Goal: Information Seeking & Learning: Find specific page/section

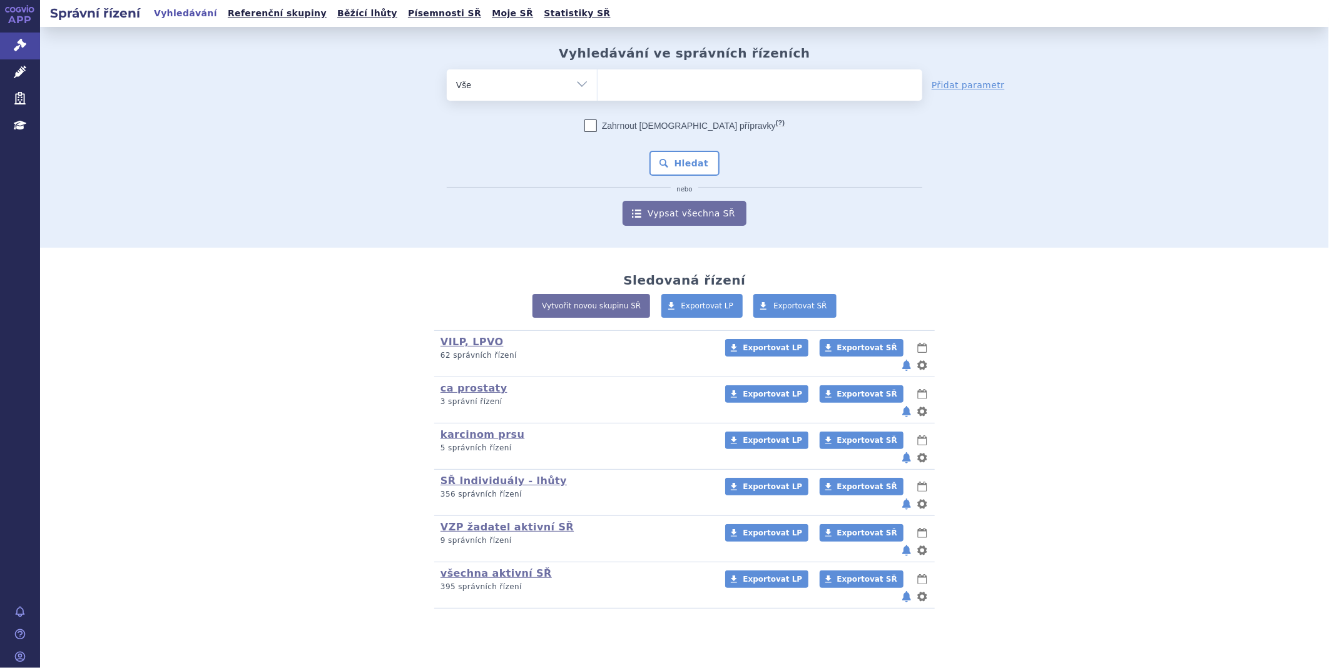
click at [620, 84] on ul at bounding box center [759, 82] width 325 height 26
click at [597, 84] on select at bounding box center [597, 84] width 1 height 31
type input "ta"
type input "tal"
type input "talv"
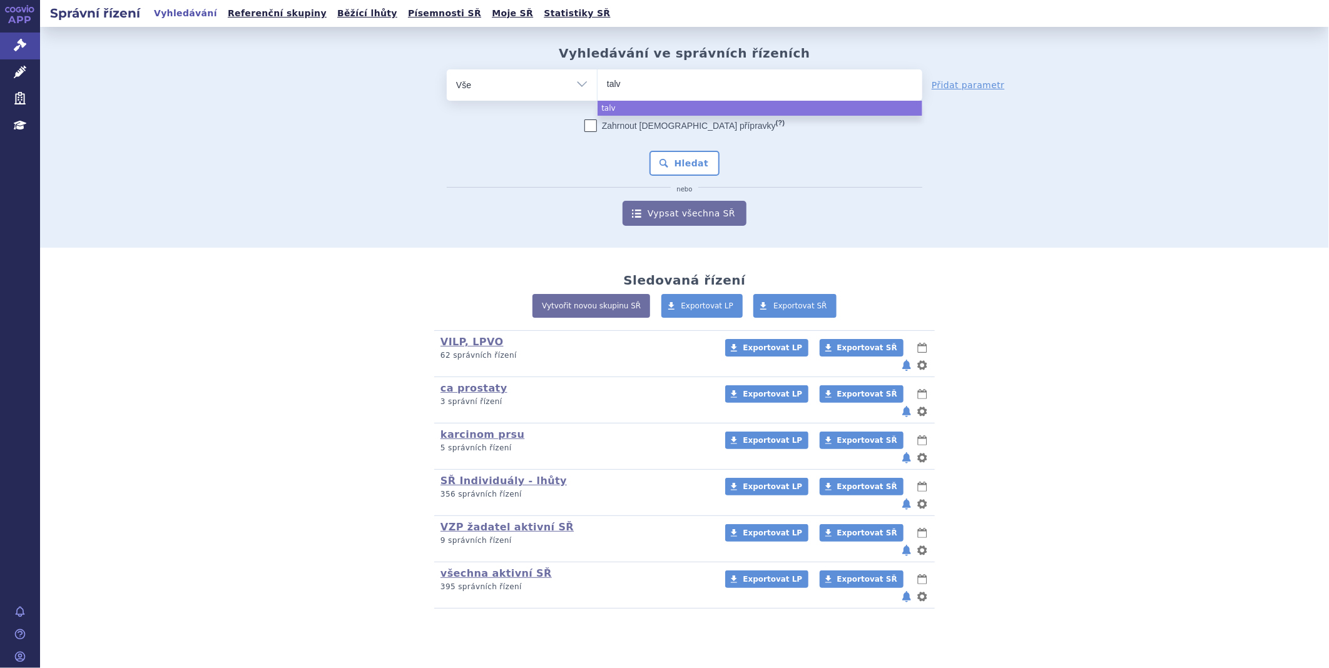
type input "talve"
type input "talvey"
select select "talvey"
click at [690, 170] on button "Hledat" at bounding box center [684, 163] width 71 height 25
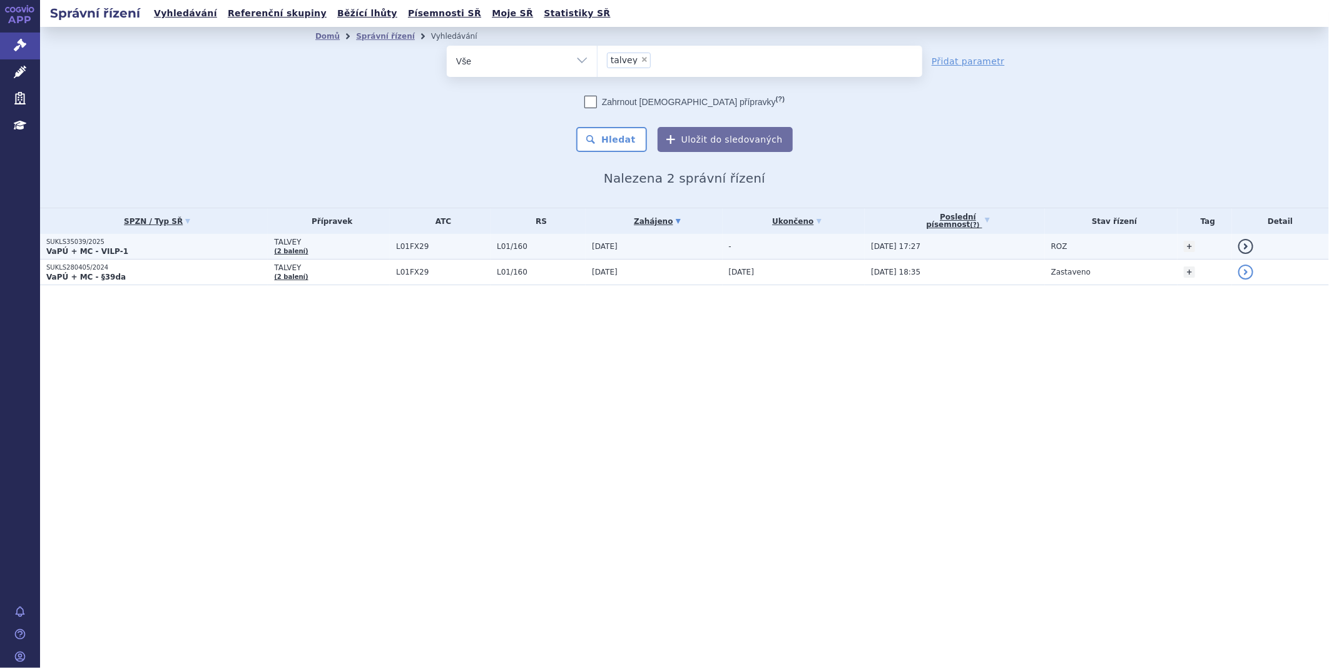
click at [115, 247] on strong "VaPÚ + MC - VILP-1" at bounding box center [87, 251] width 82 height 9
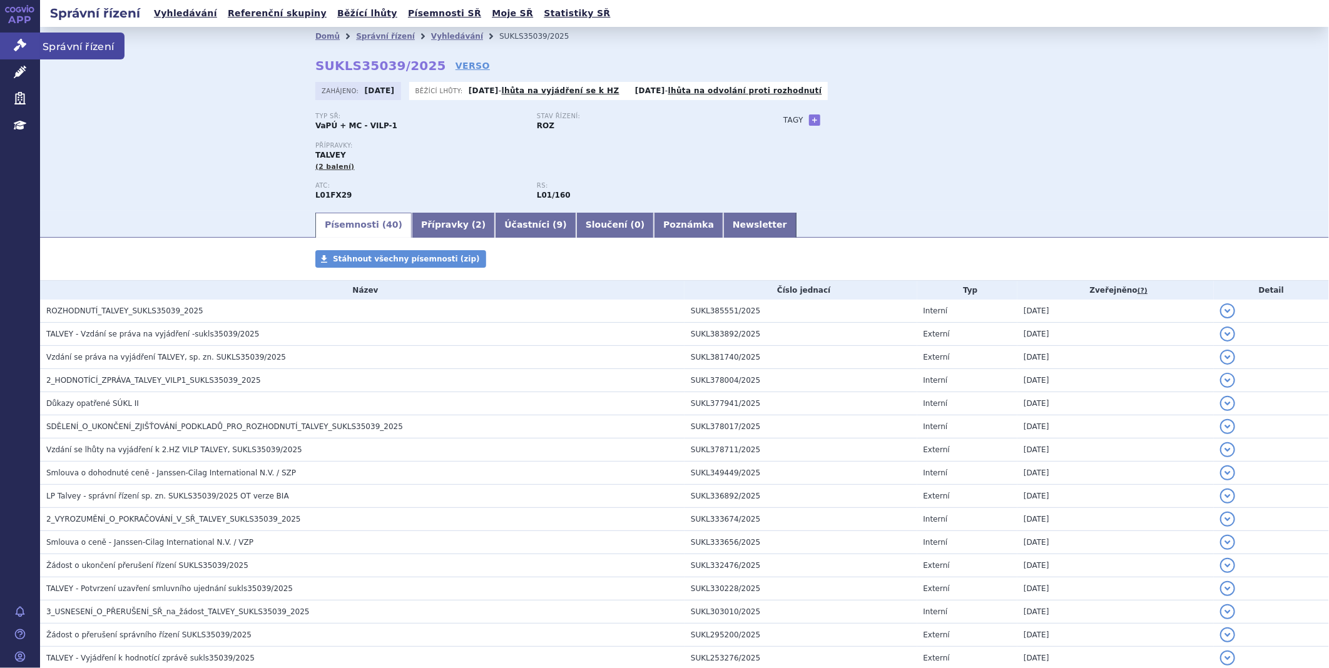
click at [34, 43] on link "Správní řízení" at bounding box center [20, 46] width 40 height 26
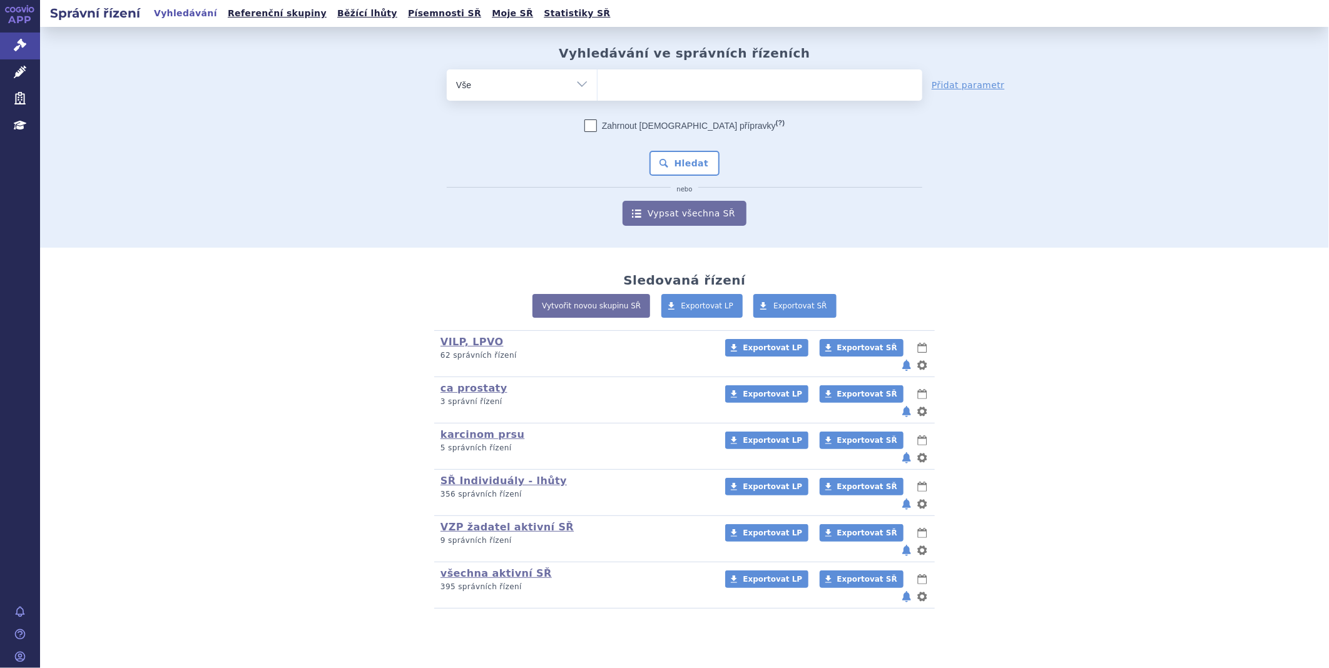
drag, startPoint x: 0, startPoint y: 0, endPoint x: 632, endPoint y: 78, distance: 637.1
click at [630, 78] on ul at bounding box center [759, 82] width 325 height 26
click at [597, 78] on select at bounding box center [597, 84] width 1 height 31
type input "vy"
type input "vyl"
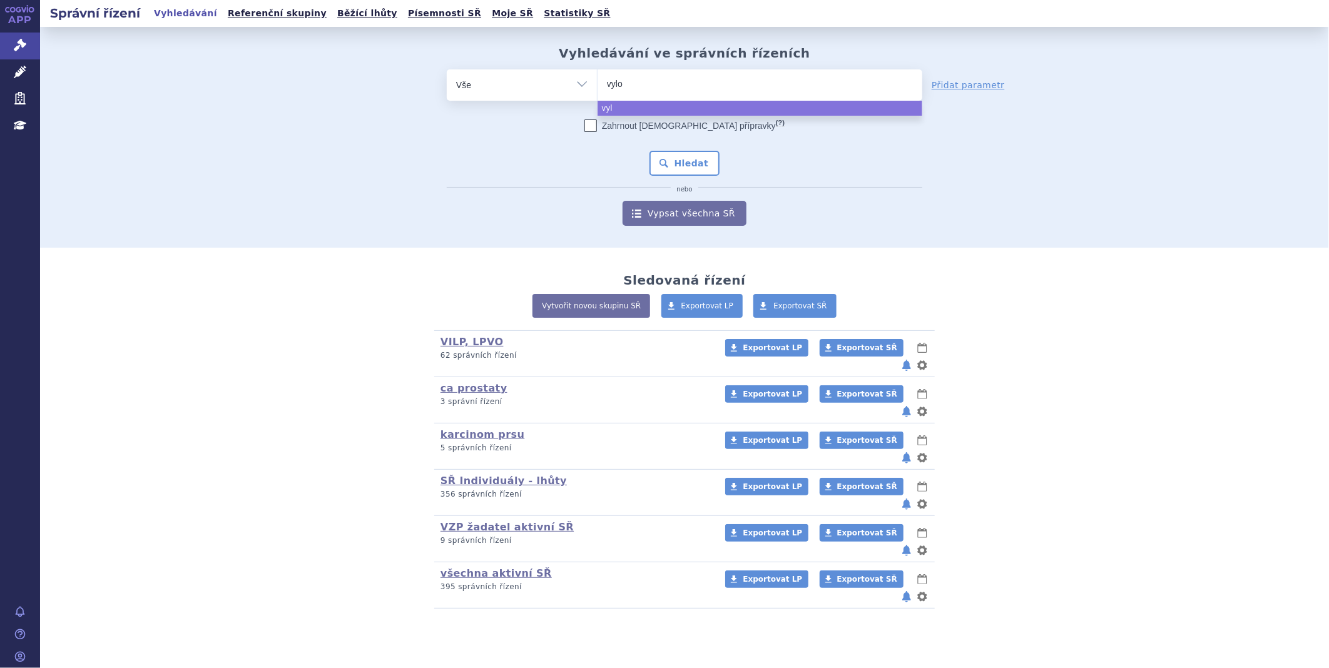
type input "vyloy"
select select "vyloy"
click at [657, 157] on button "Hledat" at bounding box center [684, 163] width 71 height 25
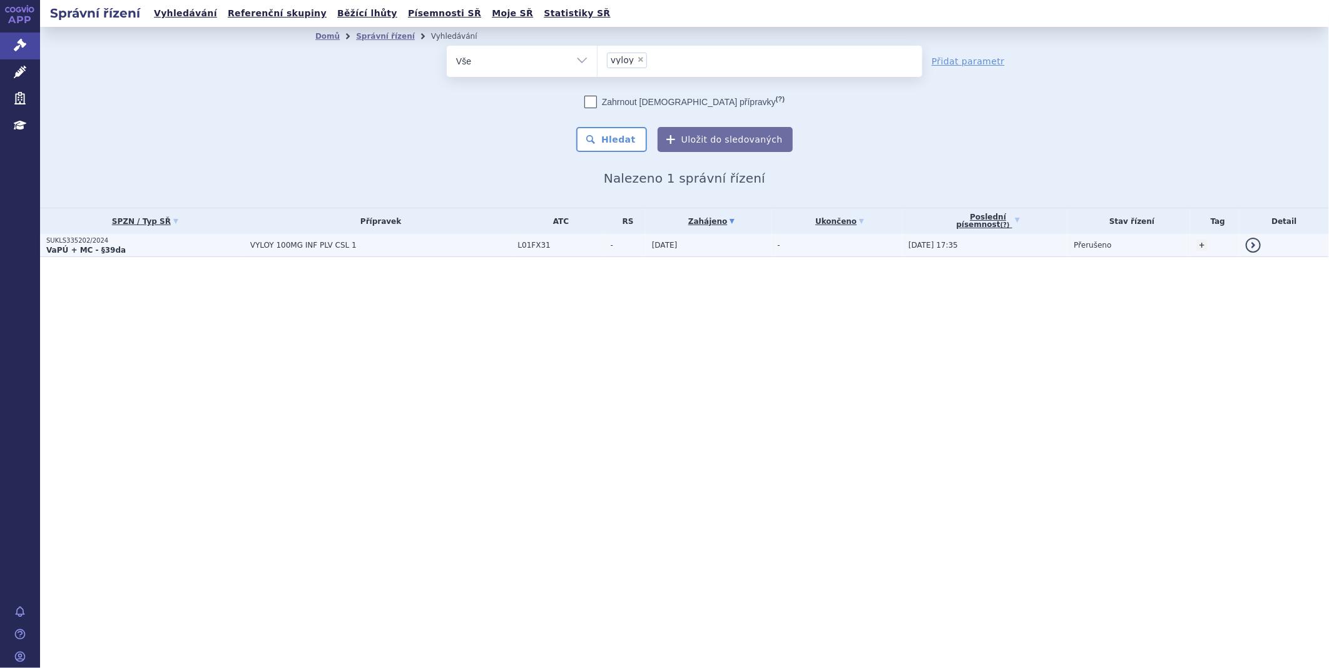
click at [278, 241] on span "VYLOY 100MG INF PLV CSL 1" at bounding box center [380, 245] width 261 height 9
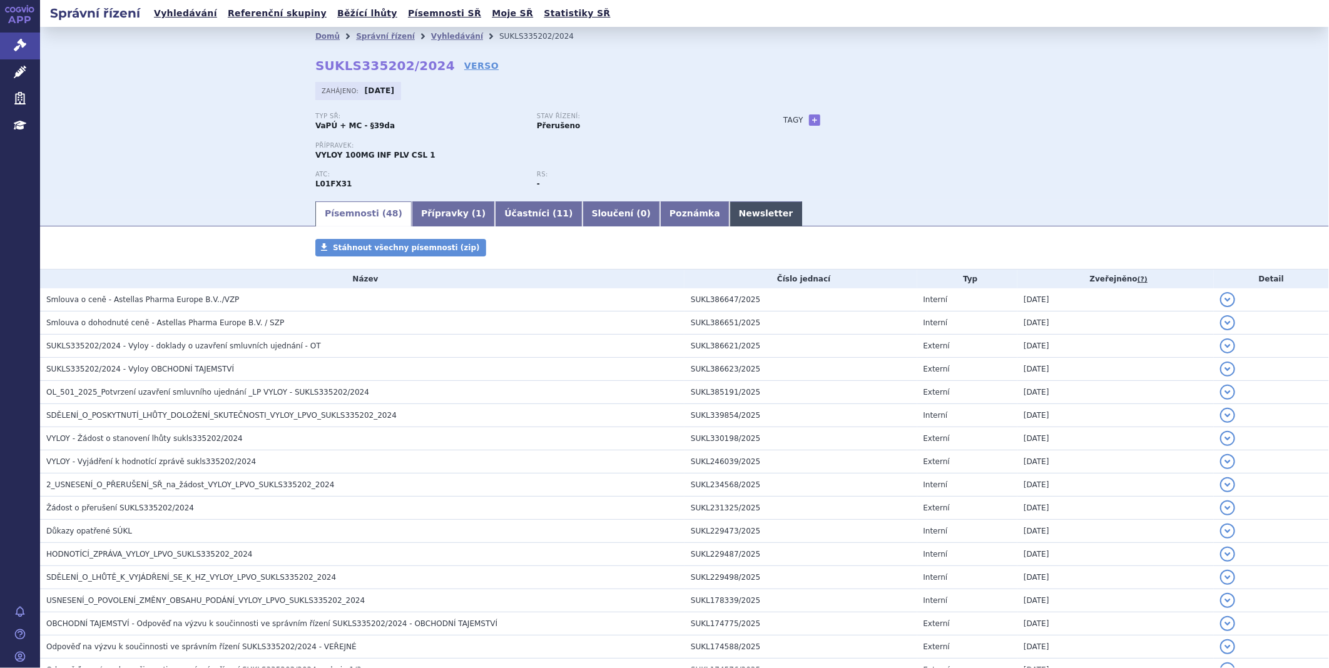
click at [729, 210] on link "Newsletter" at bounding box center [765, 213] width 73 height 25
